Goal: Contribute content

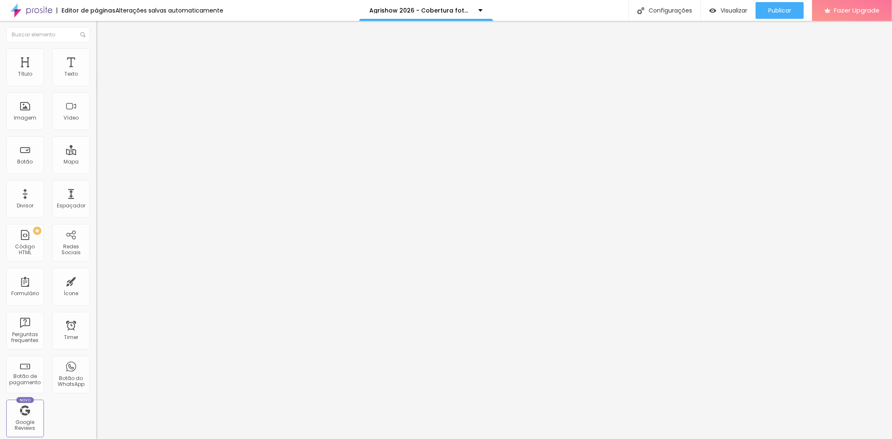
click at [102, 30] on img "button" at bounding box center [105, 30] width 7 height 7
click at [32, 110] on div "Imagem" at bounding box center [25, 111] width 38 height 38
click at [26, 119] on div "Imagem" at bounding box center [25, 118] width 23 height 6
click at [109, 87] on div "Conectar" at bounding box center [124, 83] width 30 height 7
click at [96, 72] on span "Trocar imagem" at bounding box center [119, 68] width 46 height 7
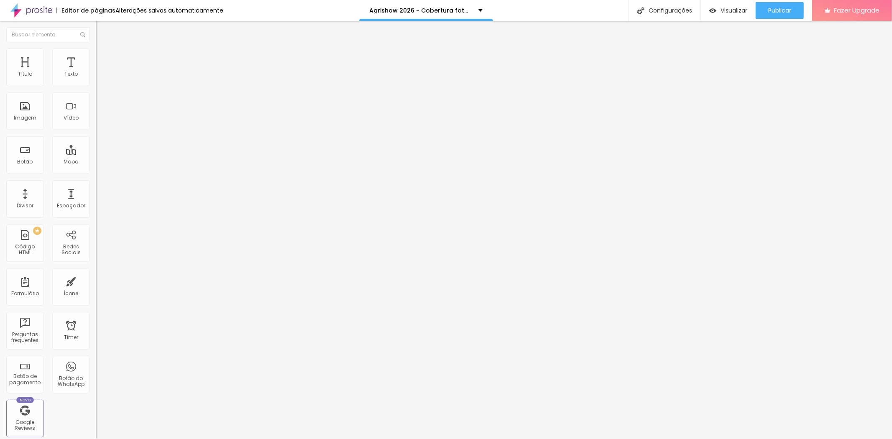
click at [96, 172] on input "https://" at bounding box center [146, 168] width 100 height 8
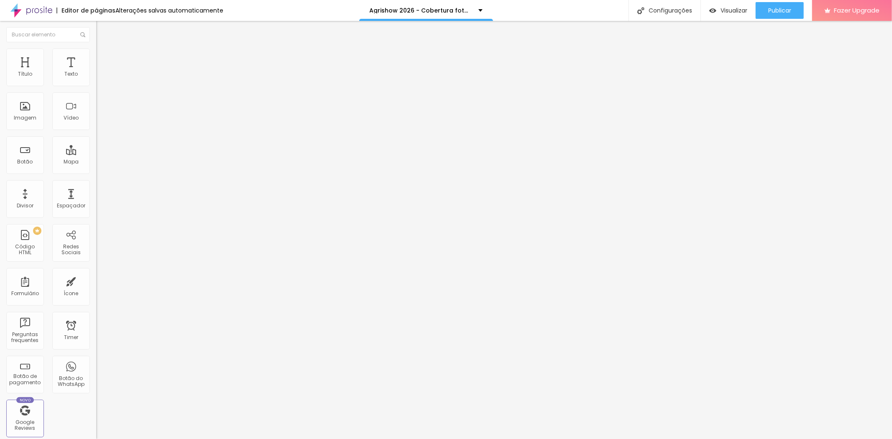
drag, startPoint x: 66, startPoint y: 93, endPoint x: 0, endPoint y: 93, distance: 66.1
click at [96, 93] on div "Texto entre em contato Alinhamento [GEOGRAPHIC_DATA] Link URL https:// Abrir em…" at bounding box center [144, 126] width 96 height 122
type input "Acesse meu portifólio"
click at [96, 172] on input "https://" at bounding box center [146, 168] width 100 height 8
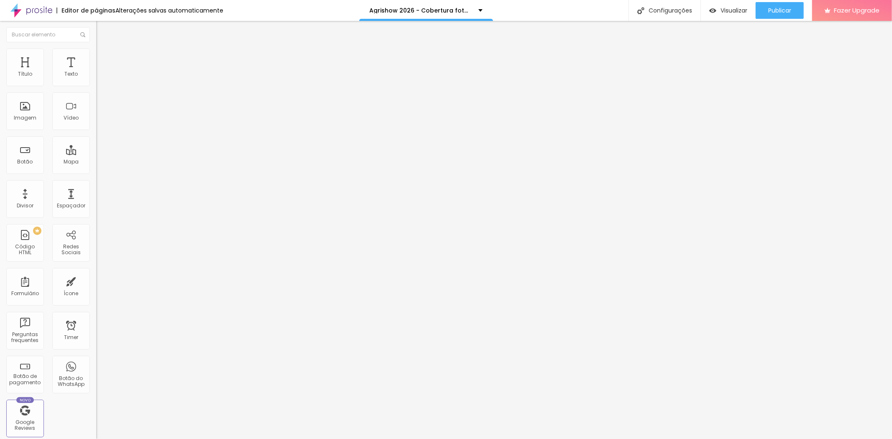
type input "[URL][DOMAIN_NAME]"
click at [96, 187] on div "Texto Acesse meu portifólio Alinhamento [GEOGRAPHIC_DATA] Link URL [URL][DOMAIN…" at bounding box center [144, 126] width 96 height 122
click at [67, 254] on div "Redes Sociais" at bounding box center [70, 250] width 33 height 12
click at [67, 241] on div "Redes Sociais" at bounding box center [71, 243] width 38 height 38
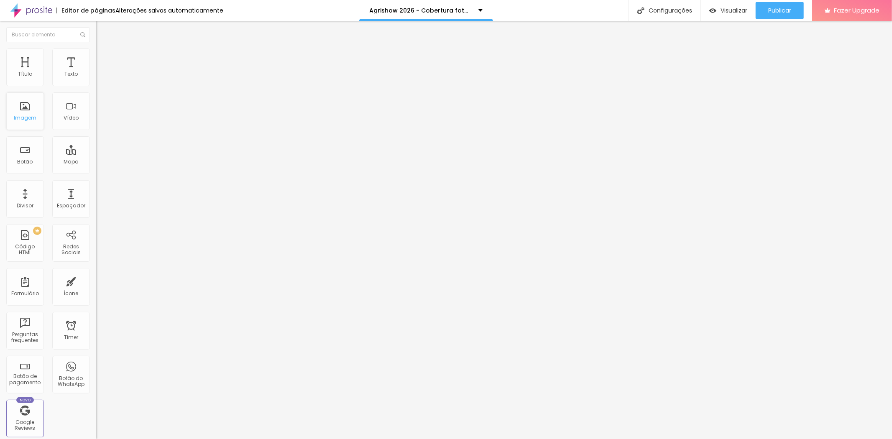
click at [26, 118] on div "Imagem" at bounding box center [25, 118] width 23 height 6
click at [33, 118] on div "Imagem" at bounding box center [25, 118] width 23 height 6
click at [777, 9] on span "Publicar" at bounding box center [779, 10] width 23 height 7
click at [786, 10] on span "Publicar" at bounding box center [779, 10] width 23 height 7
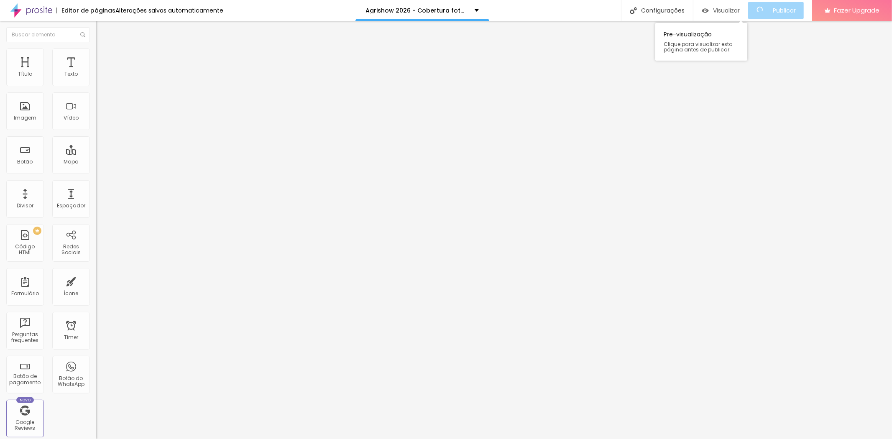
click at [734, 7] on span "Visualizar" at bounding box center [726, 10] width 27 height 7
